Goal: Book appointment/travel/reservation

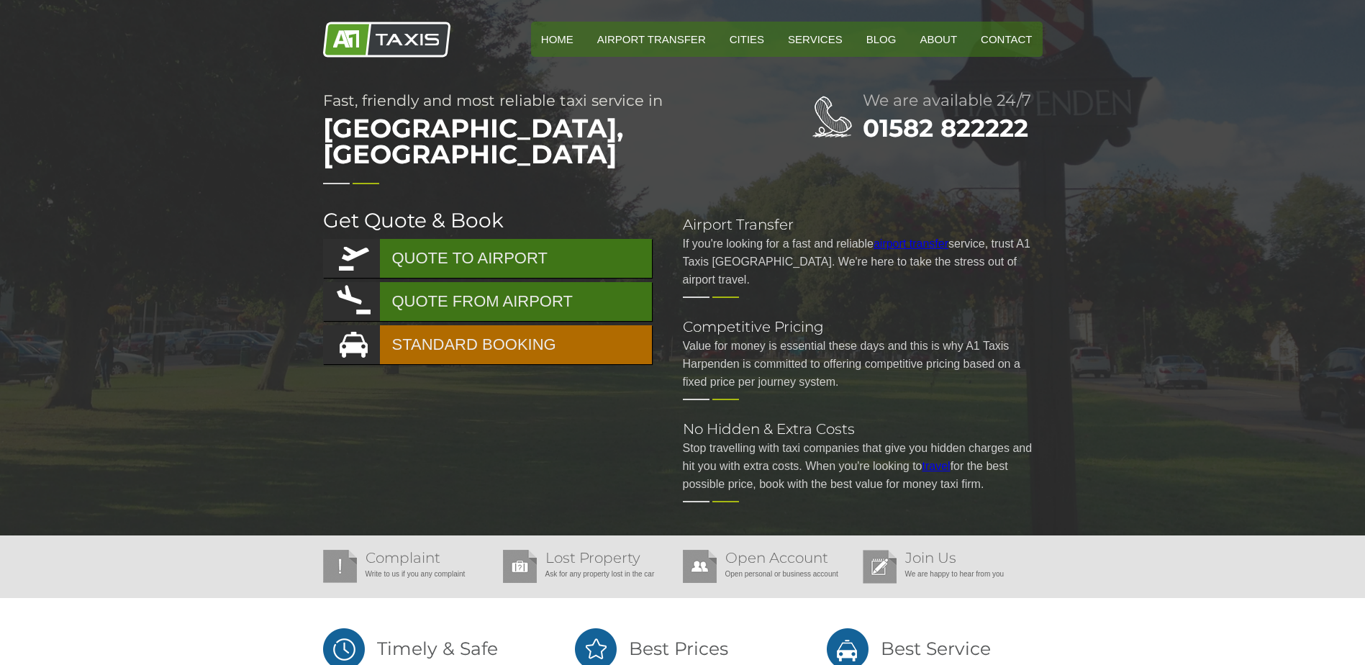
click at [495, 327] on link "STANDARD BOOKING" at bounding box center [487, 344] width 329 height 39
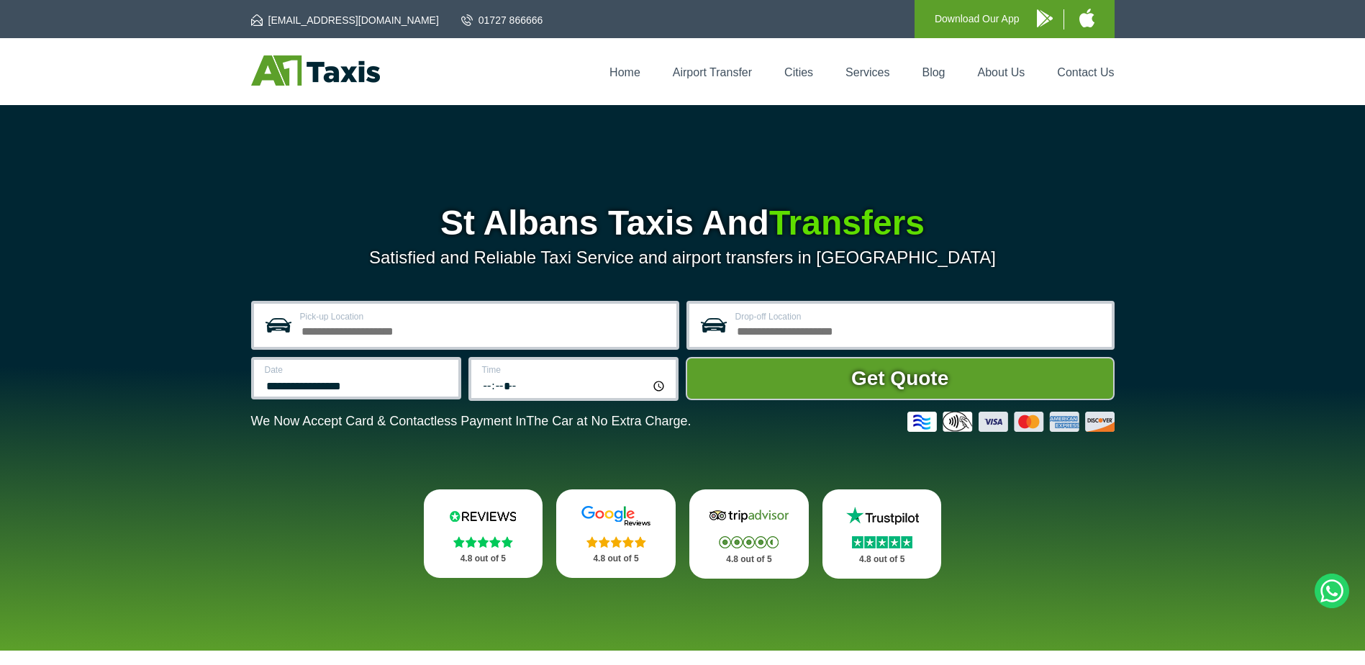
click at [513, 322] on input "Pick-up Location" at bounding box center [484, 329] width 368 height 17
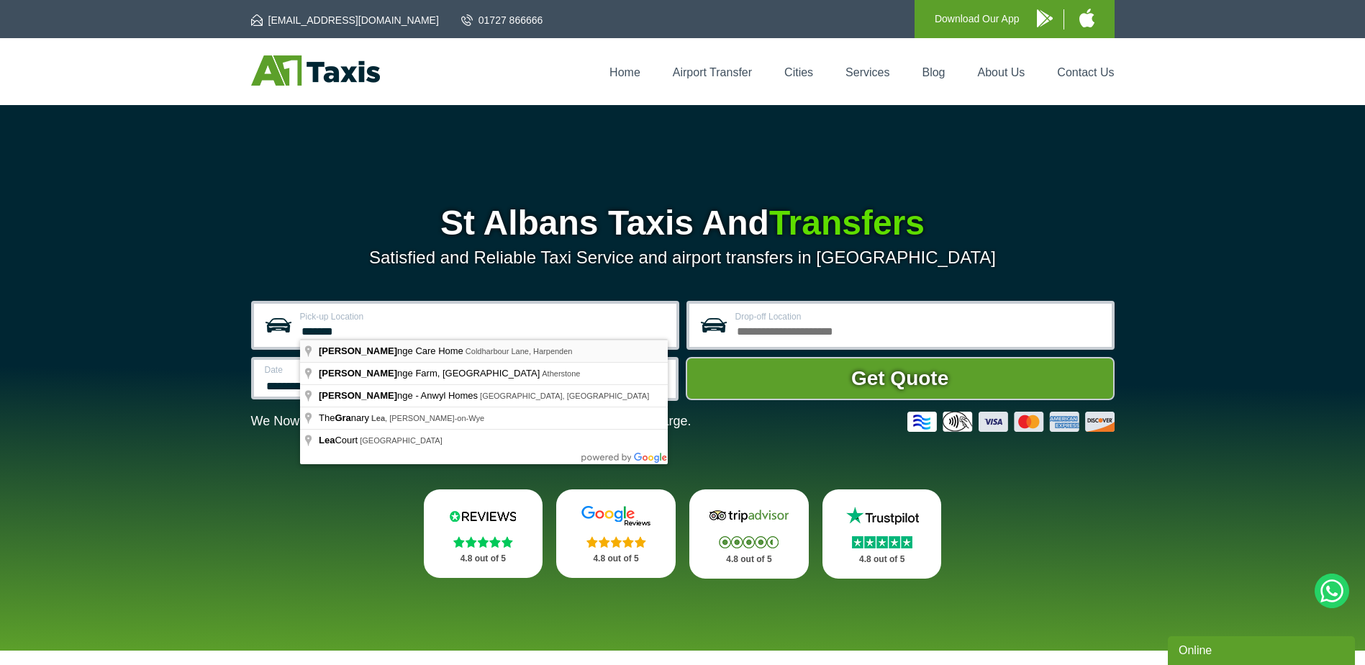
type input "**********"
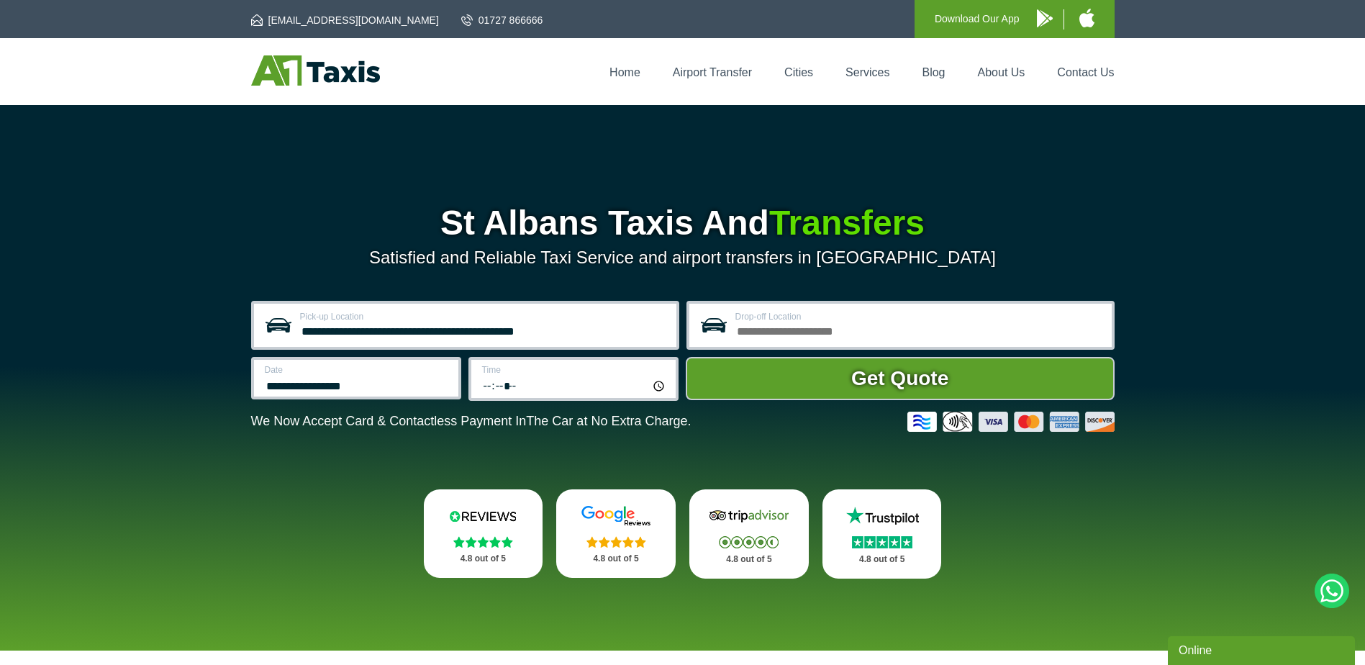
click at [786, 327] on input "Drop-off Location" at bounding box center [919, 329] width 368 height 17
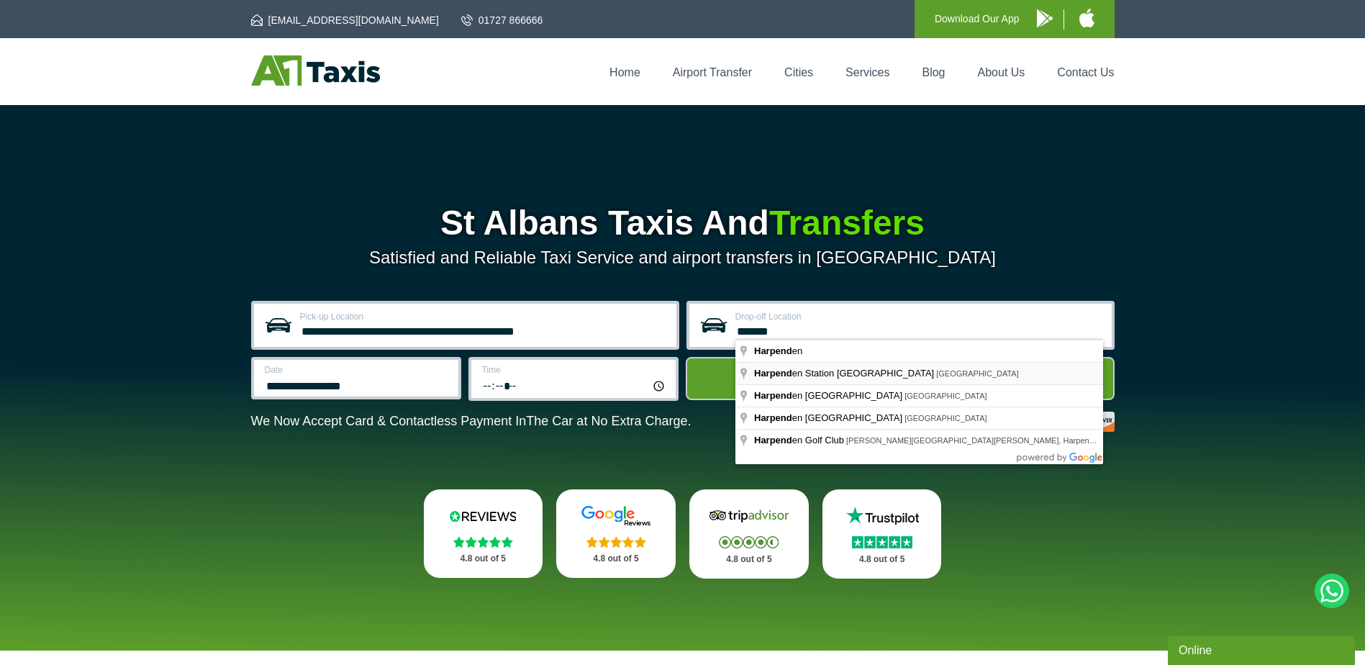
type input "**********"
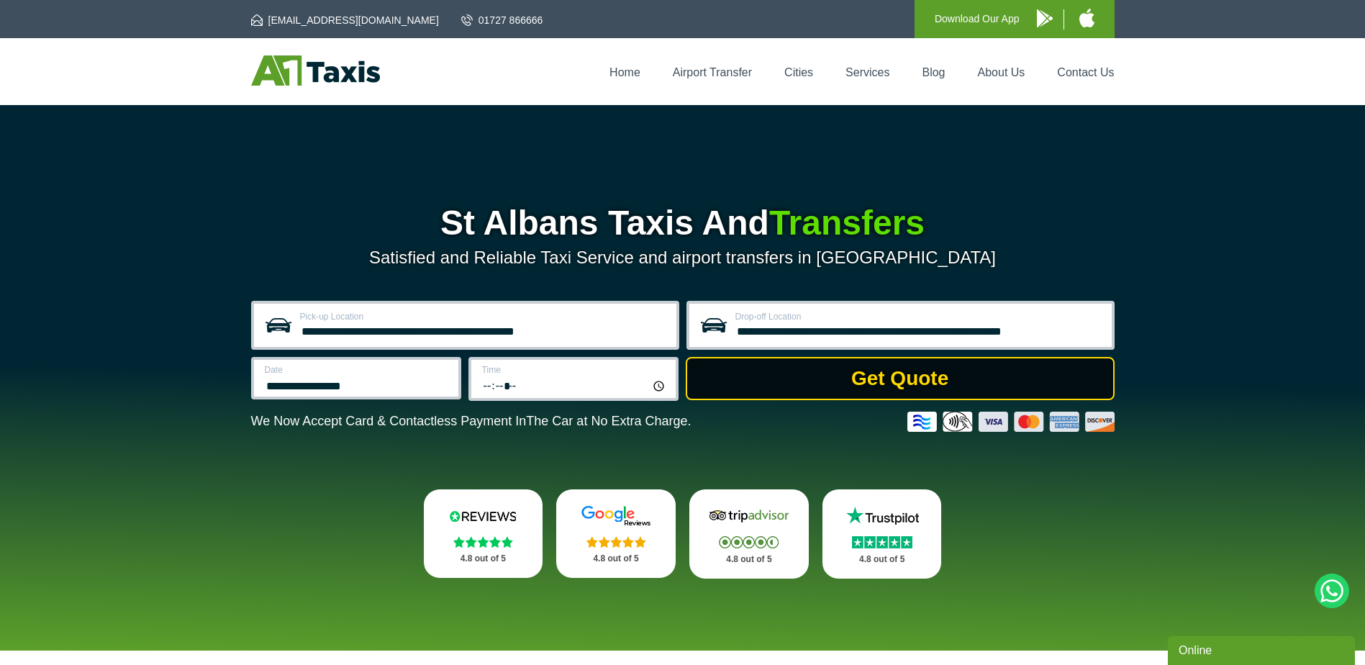
click at [832, 386] on button "Get Quote" at bounding box center [900, 378] width 429 height 43
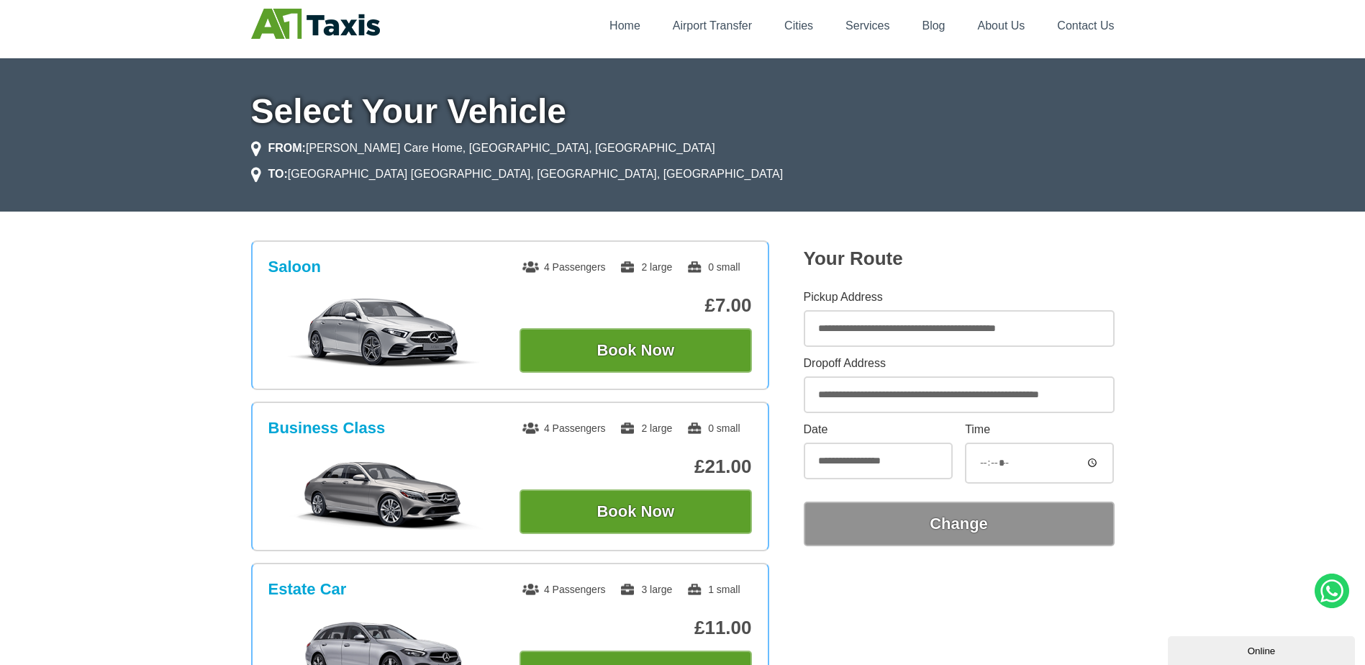
scroll to position [72, 0]
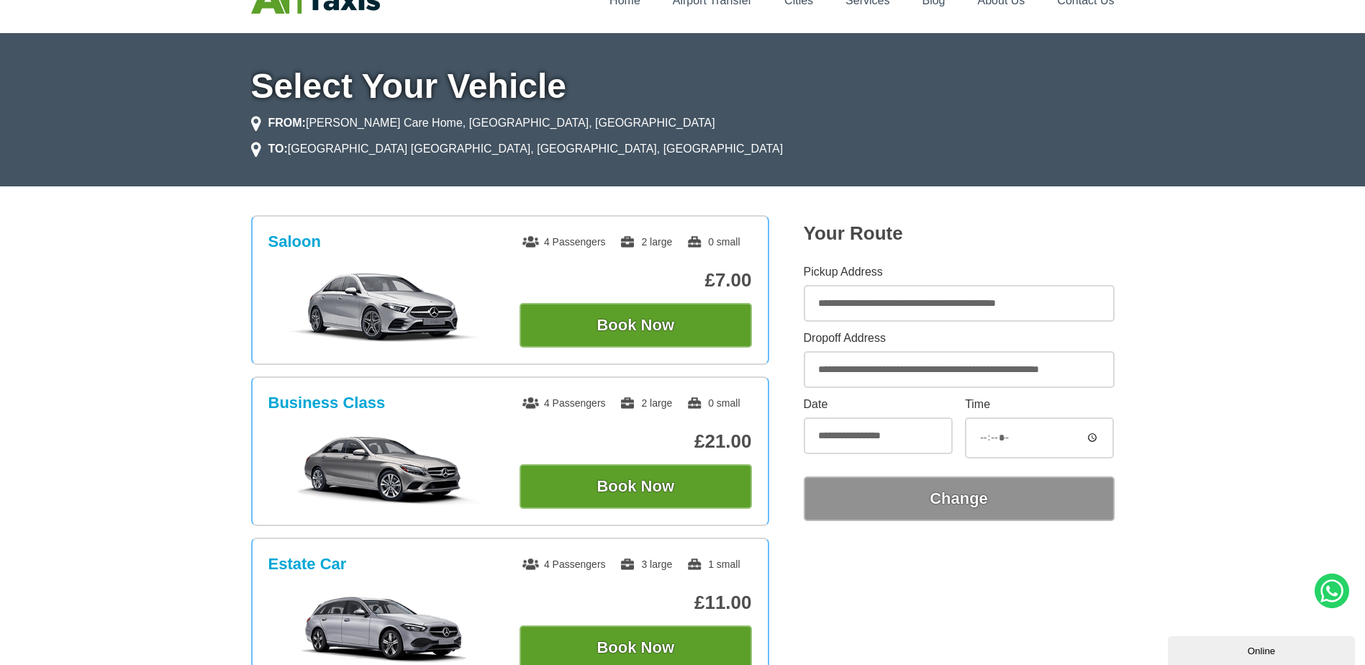
click at [783, 140] on li "TO: Harpenden Station East Side Car Park, Station Road, Harpenden" at bounding box center [517, 148] width 532 height 17
drag, startPoint x: 976, startPoint y: 121, endPoint x: 1110, endPoint y: 206, distance: 159.1
click at [1110, 222] on h2 "Your Route" at bounding box center [959, 233] width 311 height 22
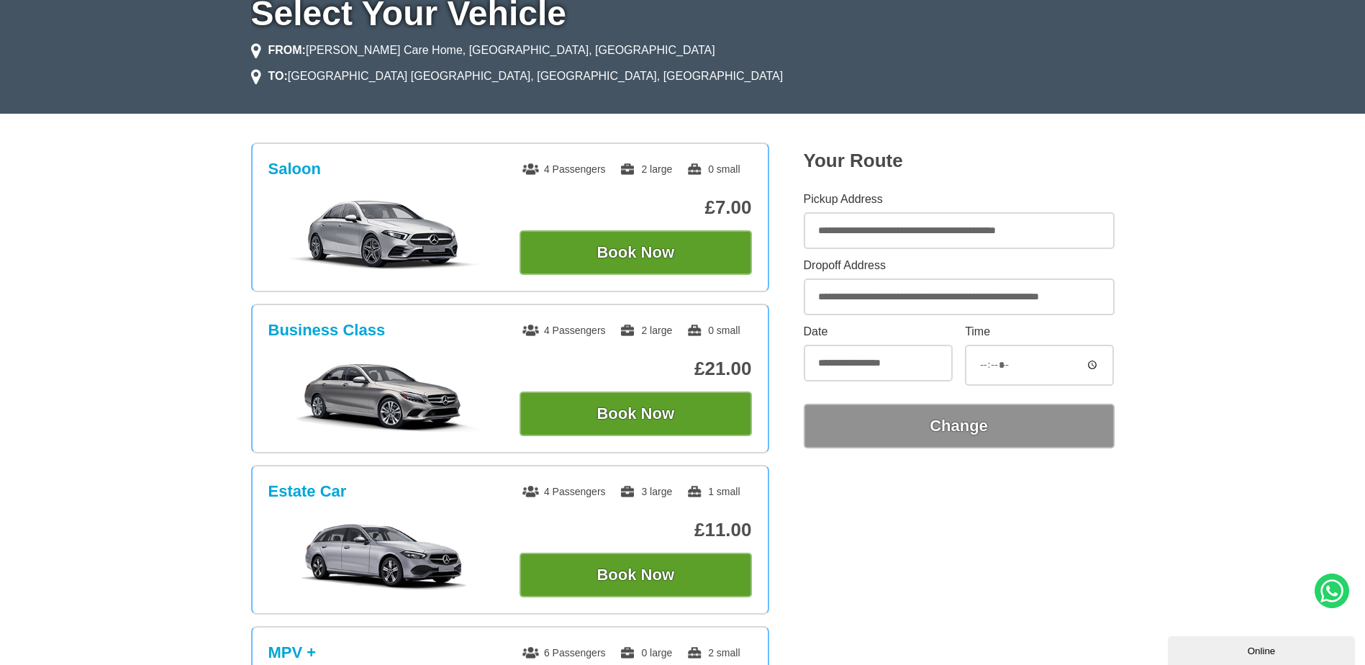
scroll to position [144, 0]
